Goal: Information Seeking & Learning: Compare options

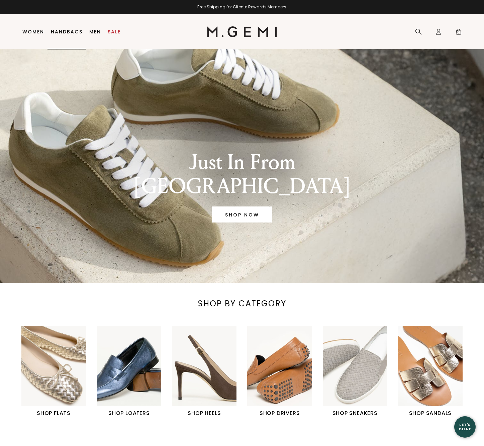
click at [63, 30] on link "Handbags" at bounding box center [67, 31] width 32 height 5
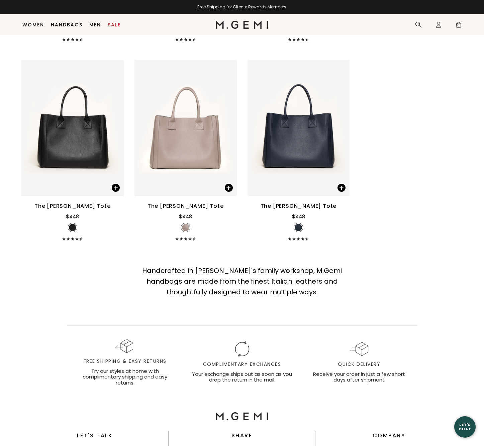
scroll to position [1695, 0]
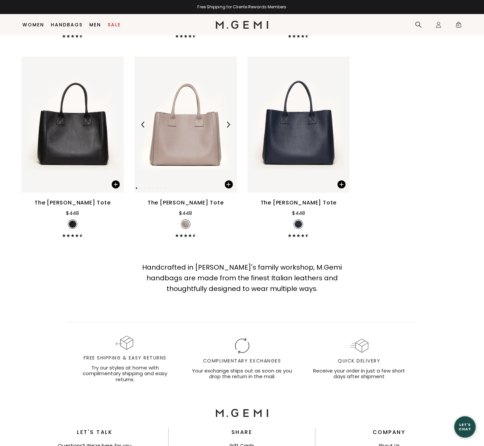
click at [190, 129] on img at bounding box center [185, 124] width 102 height 136
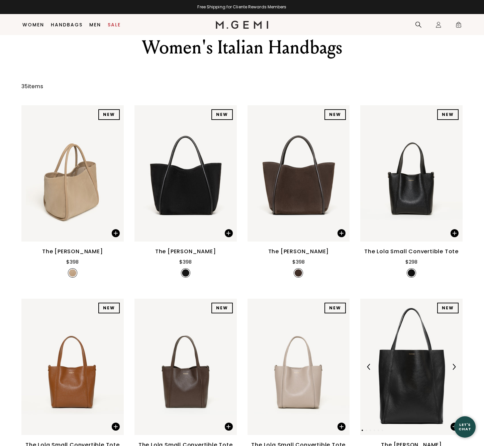
scroll to position [23, 0]
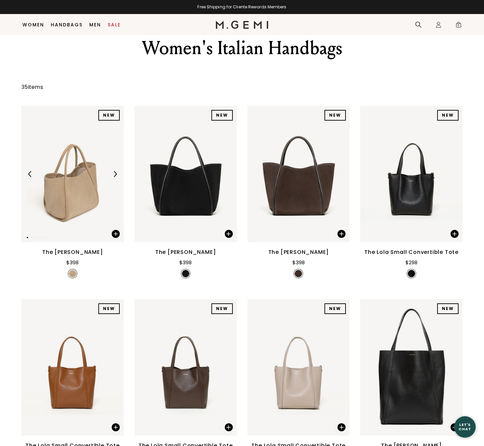
click at [76, 199] on img at bounding box center [72, 174] width 102 height 136
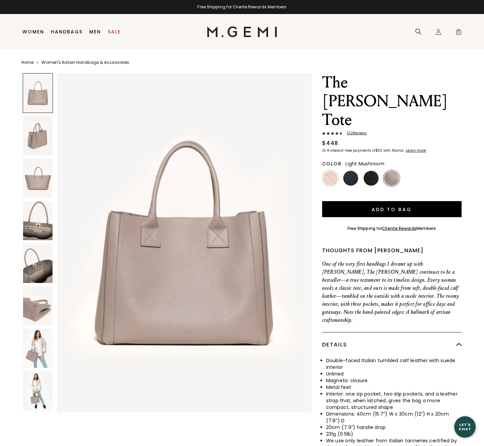
click at [38, 128] on img at bounding box center [37, 135] width 29 height 39
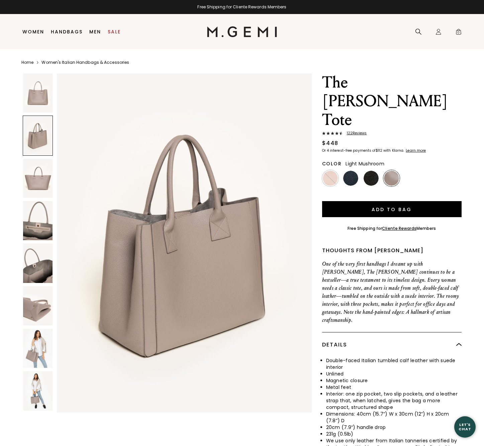
scroll to position [346, 0]
click at [36, 175] on img at bounding box center [37, 178] width 29 height 39
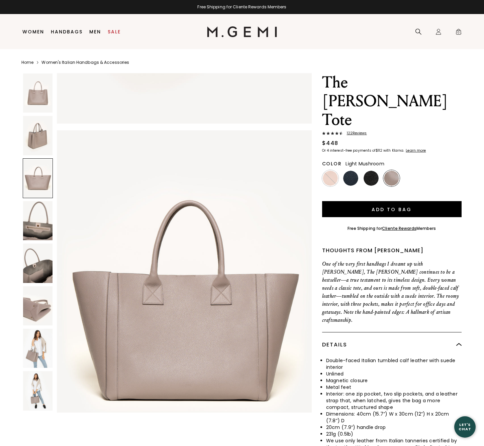
scroll to position [692, 0]
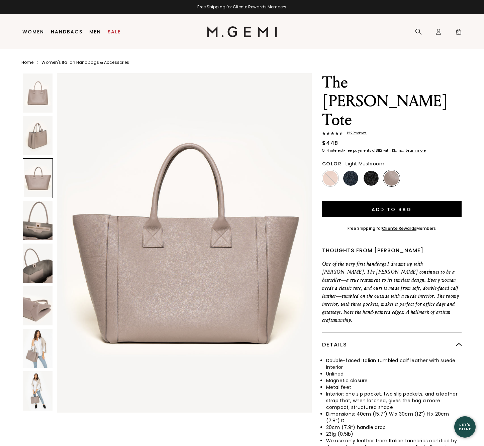
click at [38, 218] on img at bounding box center [37, 220] width 29 height 39
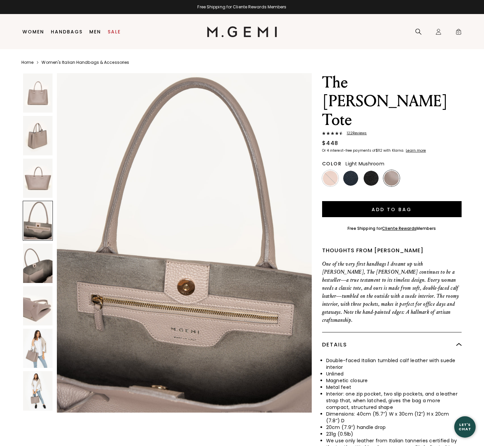
click at [38, 273] on img at bounding box center [37, 263] width 29 height 39
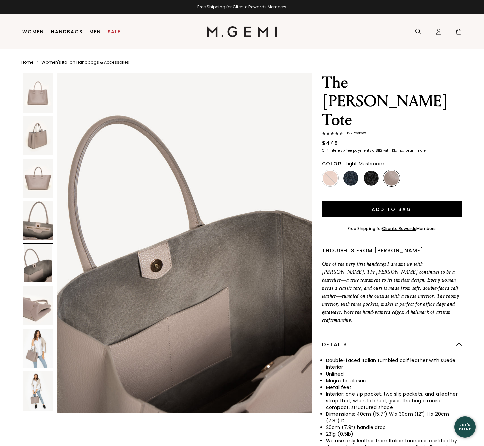
click at [45, 315] on img at bounding box center [37, 305] width 29 height 39
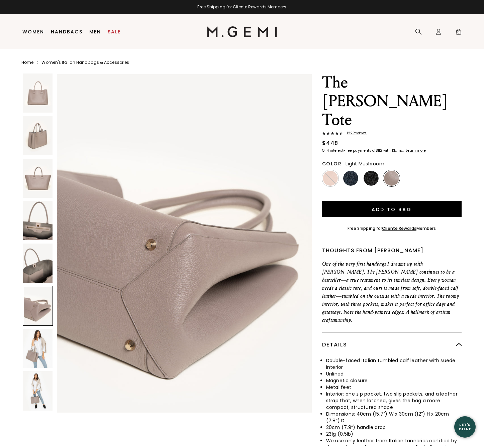
scroll to position [1731, 0]
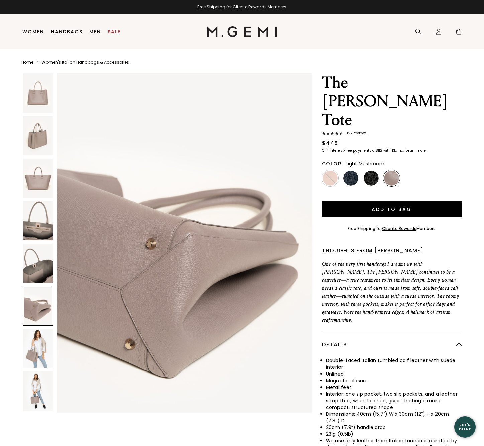
click at [42, 352] on img at bounding box center [37, 348] width 29 height 39
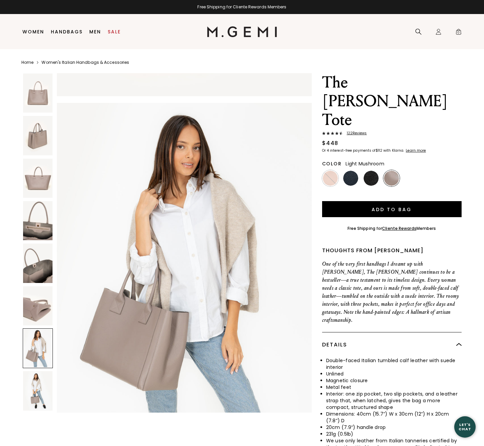
scroll to position [2077, 0]
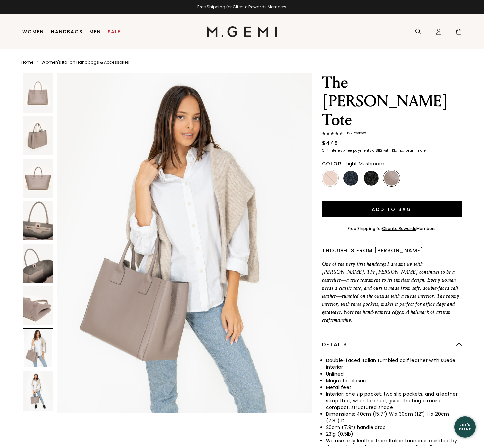
click at [38, 386] on img at bounding box center [37, 390] width 29 height 39
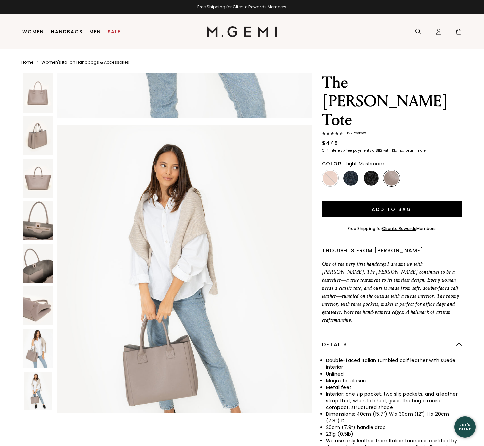
scroll to position [2424, 0]
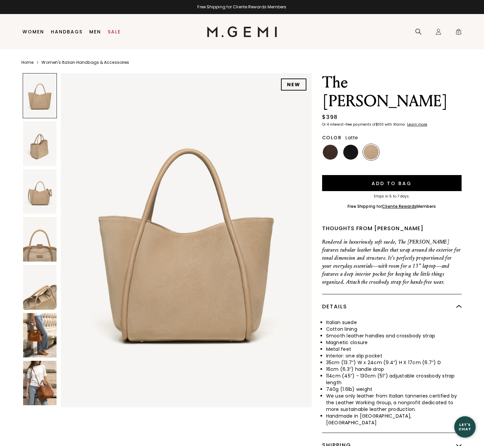
click at [37, 153] on img at bounding box center [39, 143] width 33 height 44
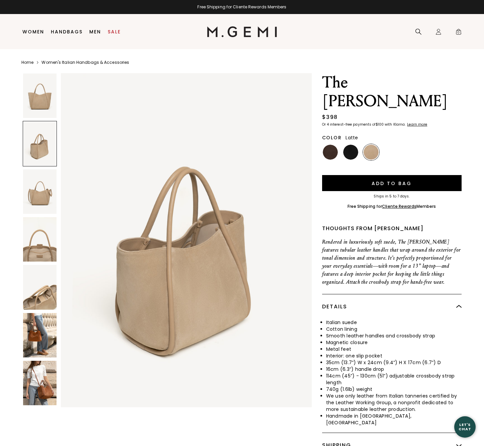
click at [50, 202] on img at bounding box center [39, 191] width 33 height 44
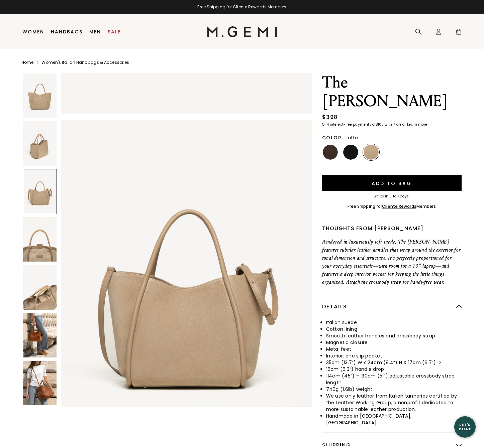
scroll to position [682, 0]
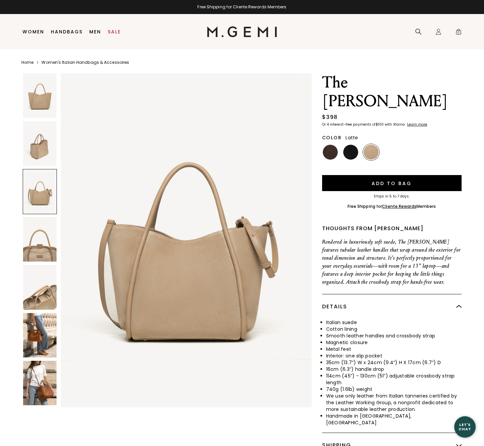
click at [43, 236] on img at bounding box center [39, 239] width 33 height 44
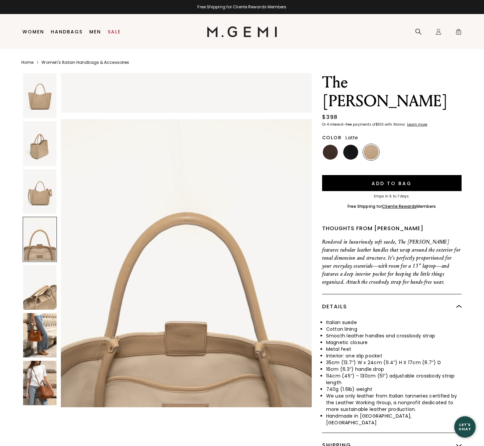
scroll to position [1023, 0]
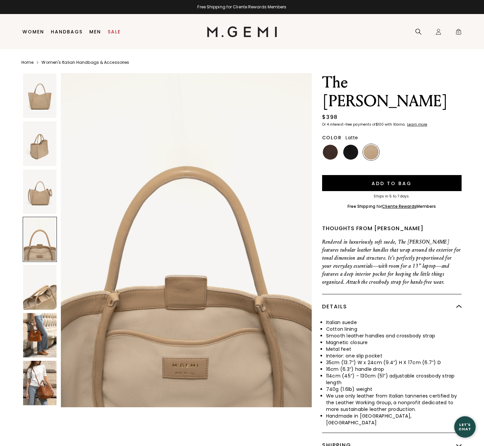
click at [38, 287] on img at bounding box center [39, 287] width 33 height 44
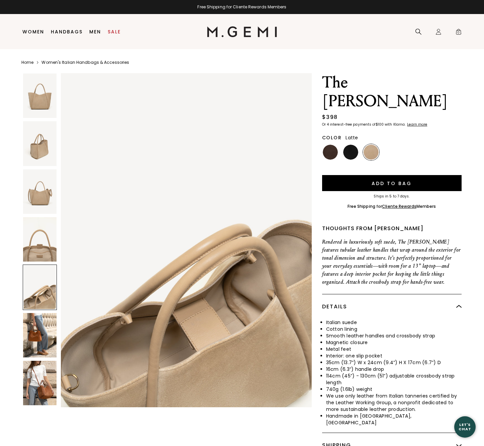
click at [46, 329] on img at bounding box center [39, 335] width 33 height 44
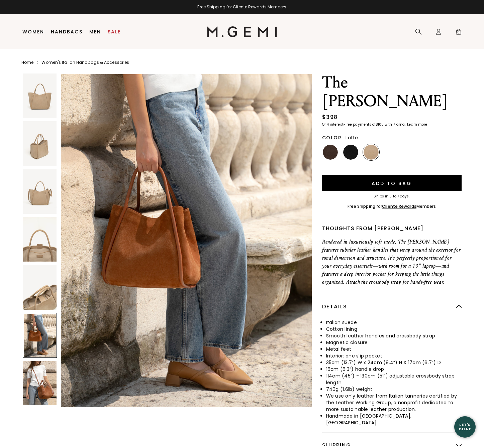
scroll to position [1704, 0]
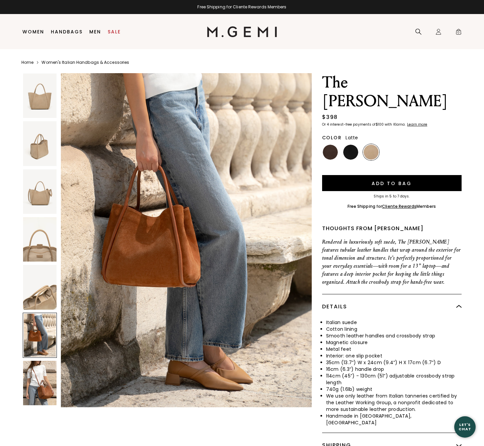
click at [43, 369] on img at bounding box center [39, 383] width 33 height 44
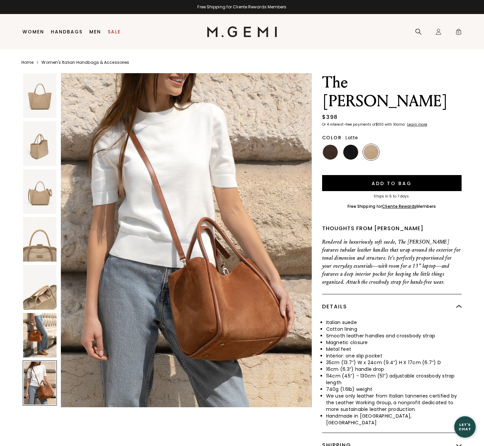
click at [45, 330] on img at bounding box center [39, 335] width 33 height 44
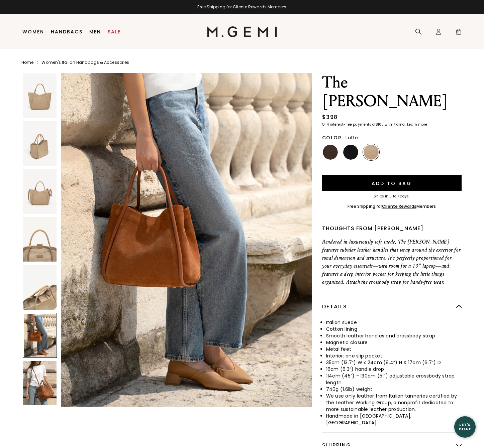
click at [45, 377] on img at bounding box center [39, 383] width 33 height 44
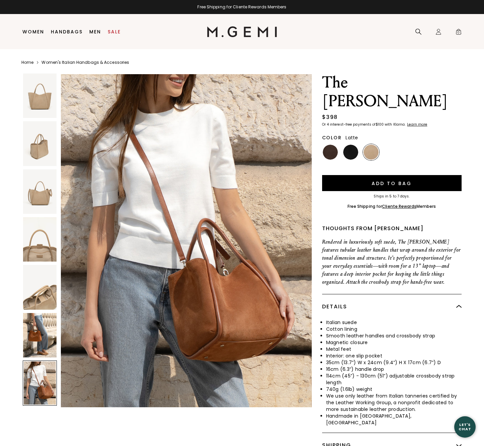
scroll to position [2045, 0]
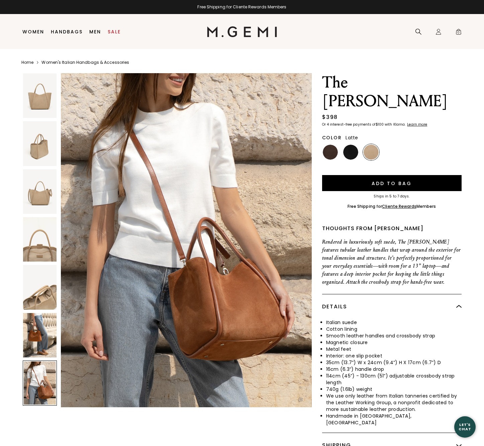
click at [41, 252] on img at bounding box center [39, 239] width 33 height 44
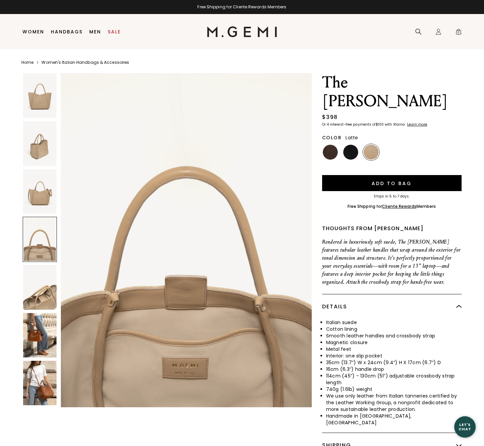
click at [42, 101] on img at bounding box center [39, 96] width 33 height 44
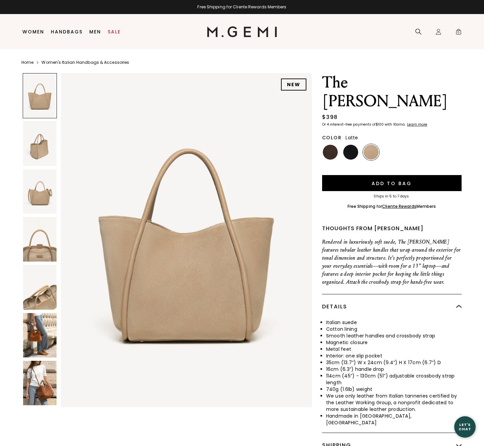
click at [36, 132] on img at bounding box center [39, 143] width 33 height 44
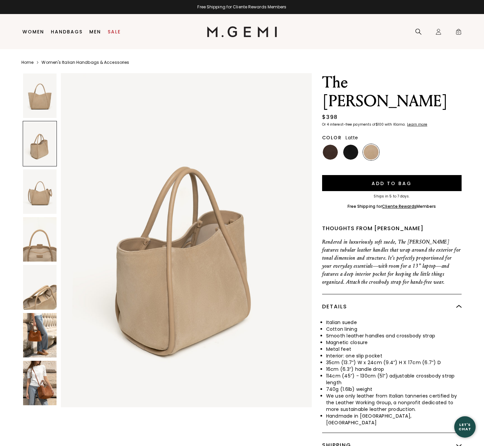
click at [34, 339] on img at bounding box center [39, 335] width 33 height 44
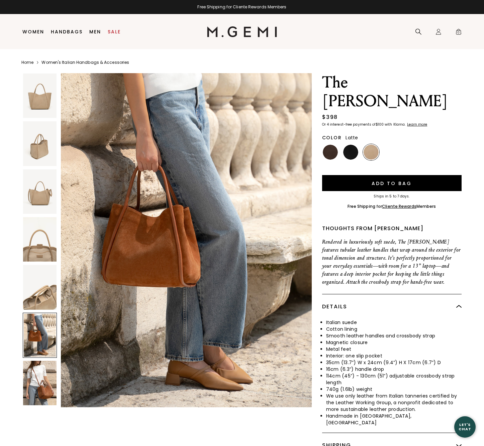
scroll to position [0, 0]
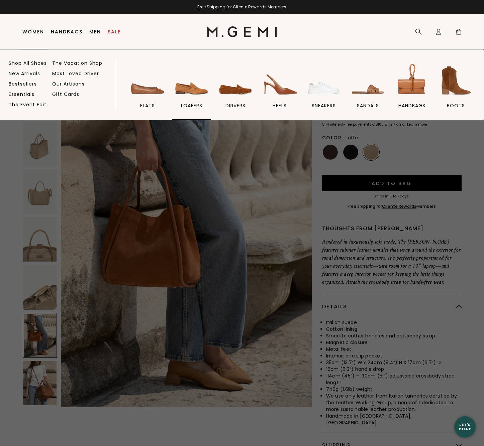
click at [190, 88] on img at bounding box center [191, 80] width 37 height 37
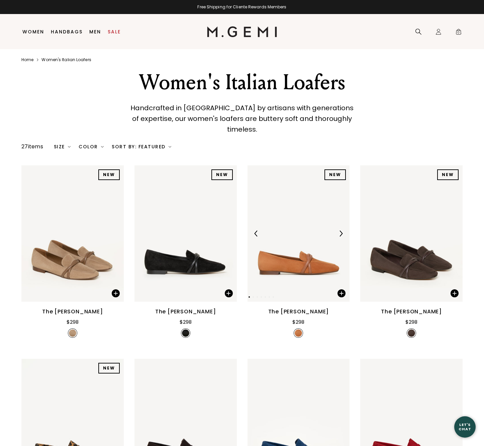
click at [290, 261] on img at bounding box center [298, 233] width 102 height 136
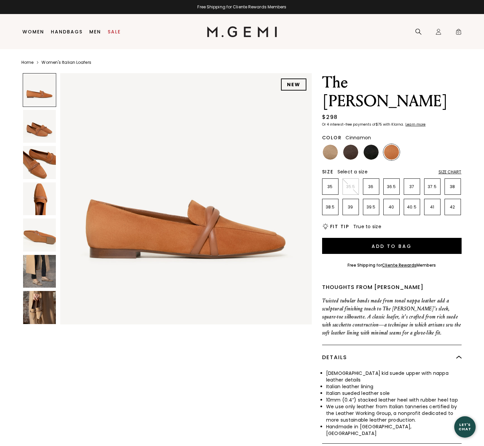
click at [48, 128] on img at bounding box center [39, 126] width 33 height 33
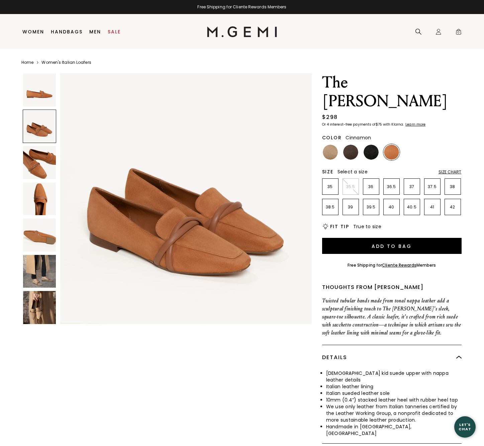
click at [45, 159] on img at bounding box center [39, 162] width 33 height 33
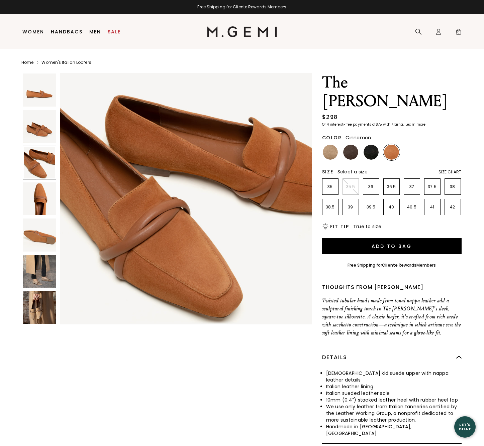
click at [43, 199] on img at bounding box center [39, 198] width 33 height 33
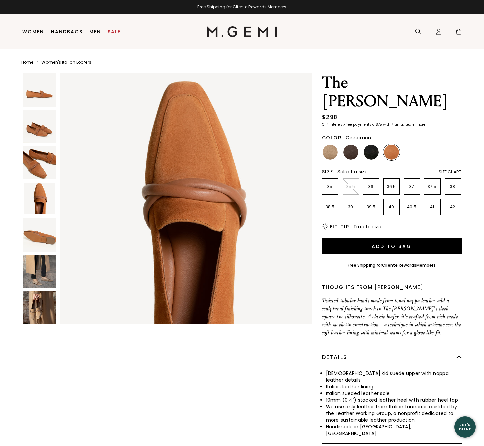
scroll to position [774, 0]
click at [41, 231] on img at bounding box center [39, 235] width 33 height 33
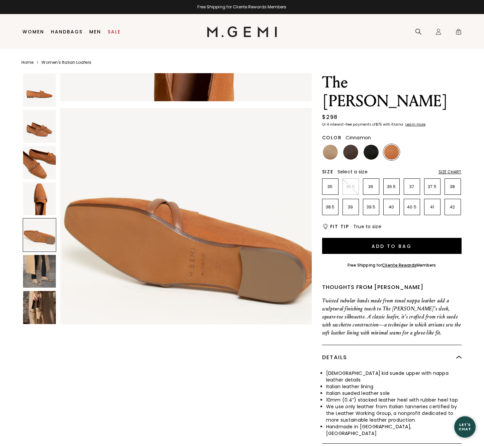
scroll to position [1031, 0]
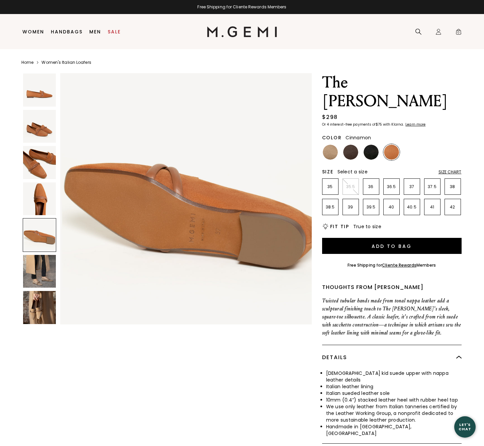
click at [44, 272] on img at bounding box center [39, 271] width 33 height 33
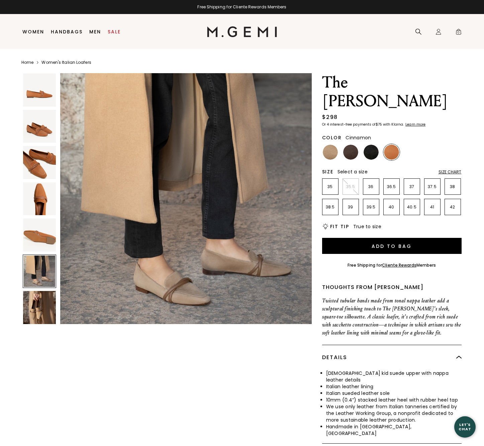
click at [42, 311] on img at bounding box center [39, 307] width 33 height 33
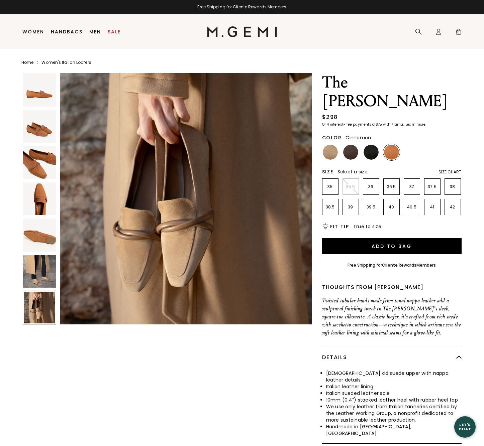
click at [44, 273] on img at bounding box center [39, 271] width 33 height 33
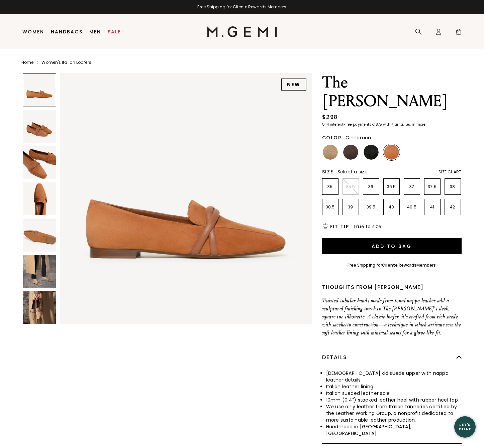
scroll to position [0, 0]
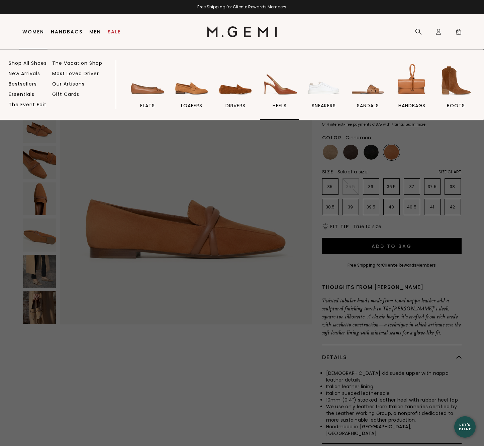
click at [290, 91] on img at bounding box center [279, 80] width 37 height 37
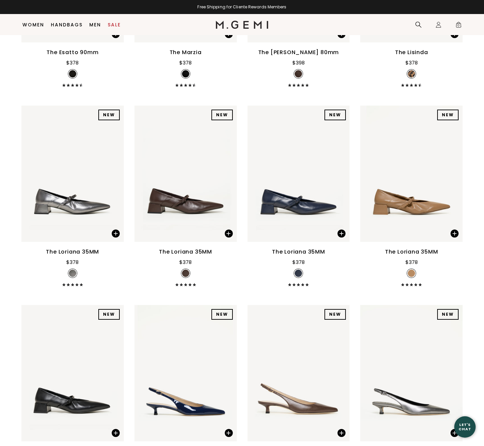
scroll to position [224, 0]
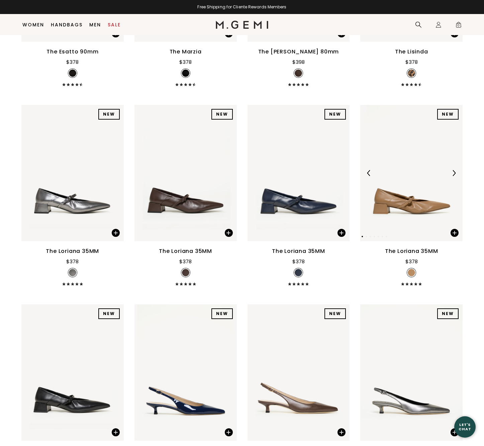
click at [408, 220] on img at bounding box center [411, 173] width 102 height 136
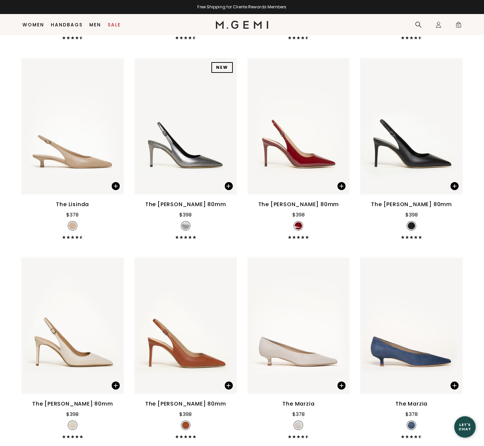
scroll to position [894, 0]
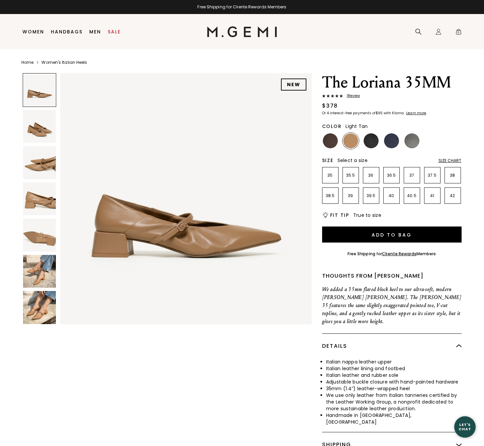
click at [45, 269] on img at bounding box center [39, 271] width 33 height 33
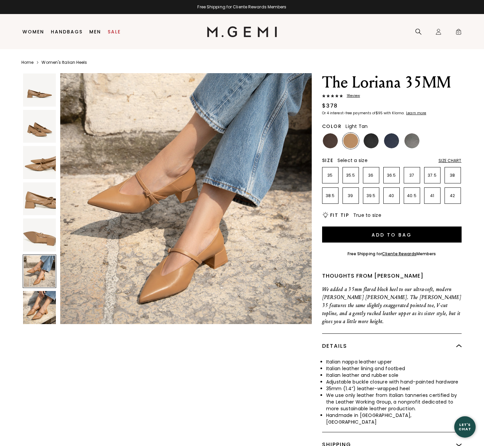
click at [44, 308] on img at bounding box center [39, 307] width 33 height 33
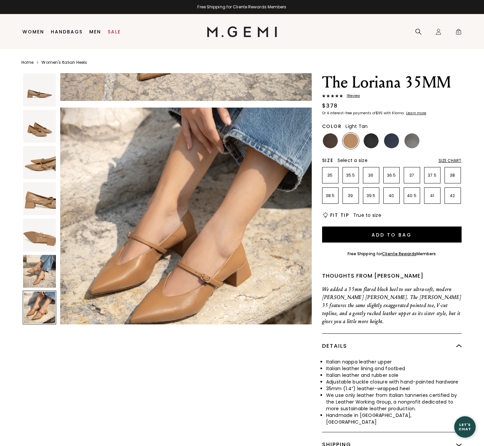
scroll to position [1547, 0]
